Goal: Information Seeking & Learning: Learn about a topic

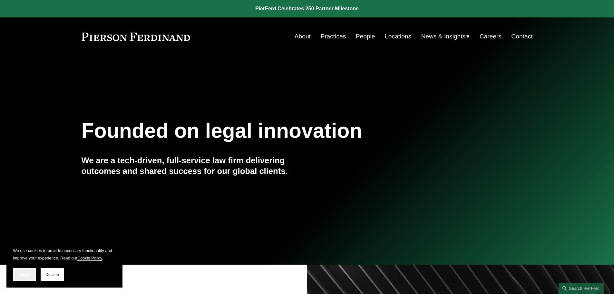
click at [27, 273] on span "Accept" at bounding box center [24, 274] width 12 height 5
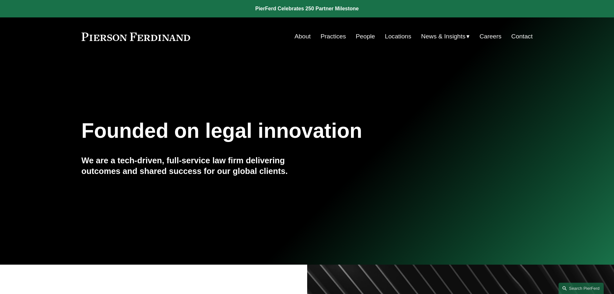
click at [323, 34] on link "Practices" at bounding box center [332, 36] width 25 height 12
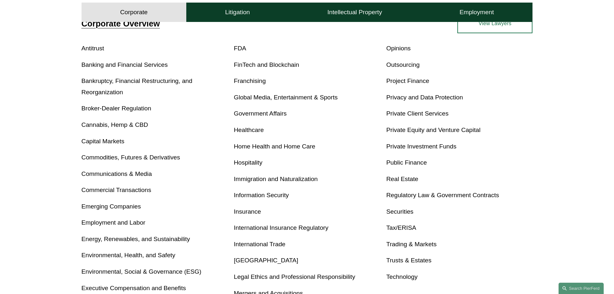
scroll to position [258, 0]
click at [243, 192] on link "Information Security" at bounding box center [261, 194] width 55 height 7
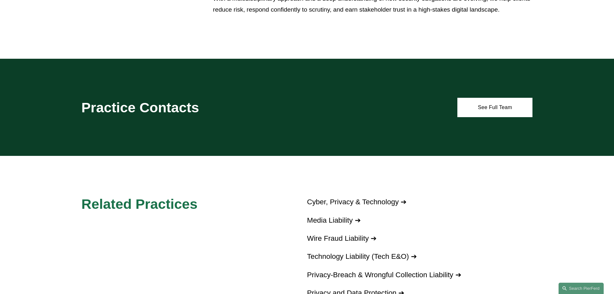
scroll to position [387, 0]
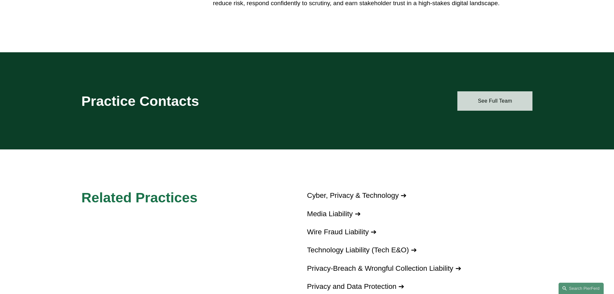
click at [487, 100] on link "See Full Team" at bounding box center [494, 100] width 75 height 19
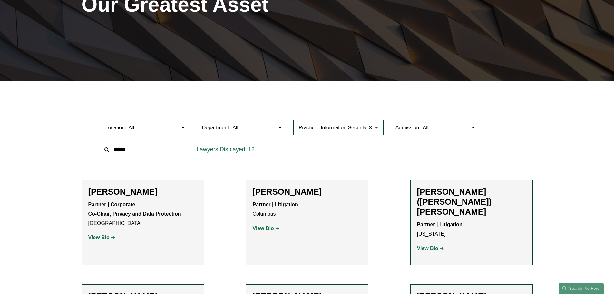
scroll to position [129, 0]
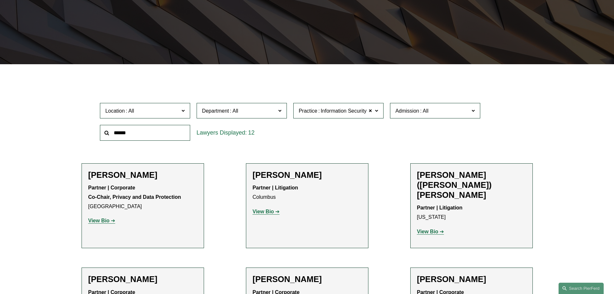
click at [102, 223] on strong "View Bio" at bounding box center [98, 220] width 21 height 5
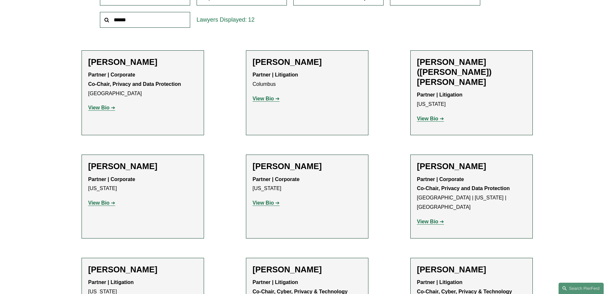
scroll to position [258, 0]
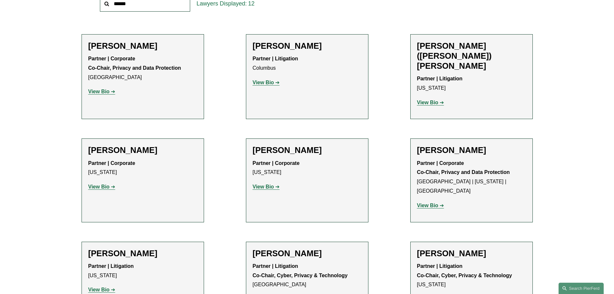
click at [94, 184] on strong "View Bio" at bounding box center [98, 186] width 21 height 5
click at [422, 202] on strong "View Bio" at bounding box center [427, 204] width 21 height 5
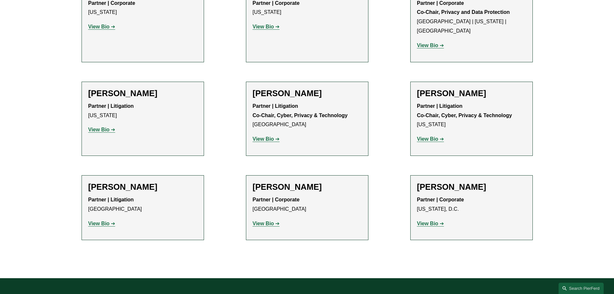
scroll to position [451, 0]
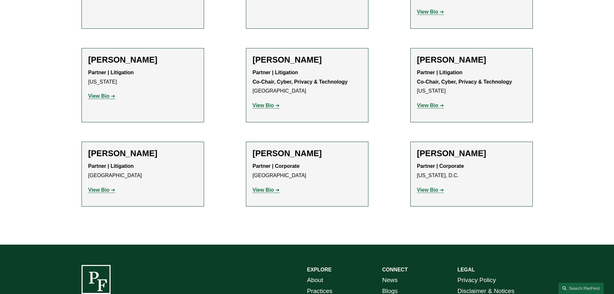
click at [107, 187] on strong "View Bio" at bounding box center [98, 189] width 21 height 5
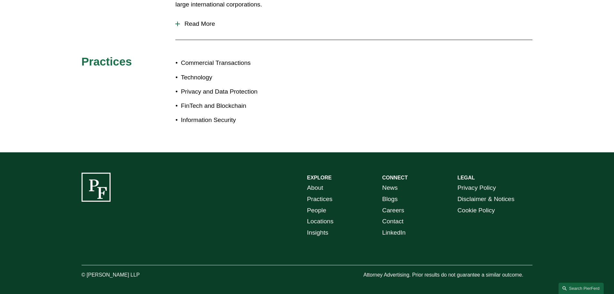
scroll to position [206, 0]
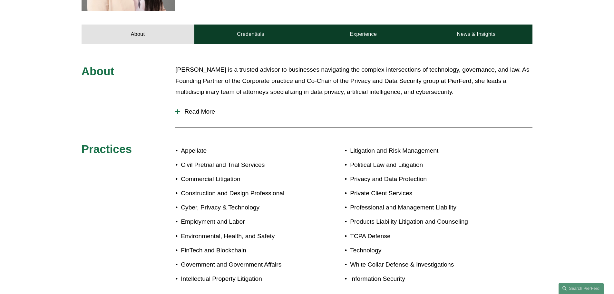
scroll to position [290, 0]
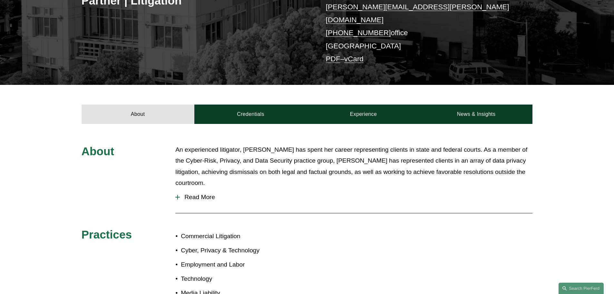
scroll to position [161, 0]
